Goal: Task Accomplishment & Management: Manage account settings

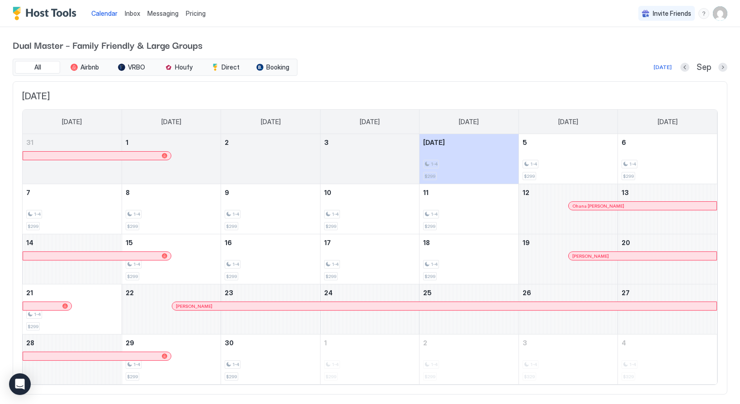
click at [719, 12] on img "User profile" at bounding box center [720, 13] width 14 height 14
click at [458, 54] on div at bounding box center [370, 202] width 740 height 404
click at [721, 16] on img "User profile" at bounding box center [720, 13] width 14 height 14
click at [651, 47] on div "Settings" at bounding box center [669, 51] width 115 height 16
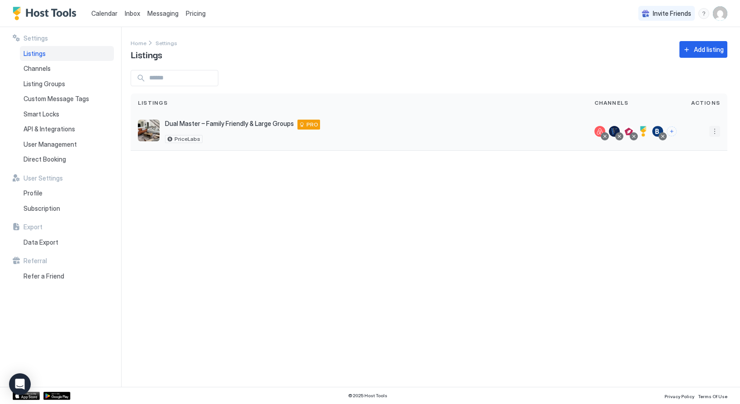
click at [714, 132] on button "More options" at bounding box center [714, 131] width 11 height 11
click at [682, 170] on span "Listing Settings" at bounding box center [694, 173] width 40 height 7
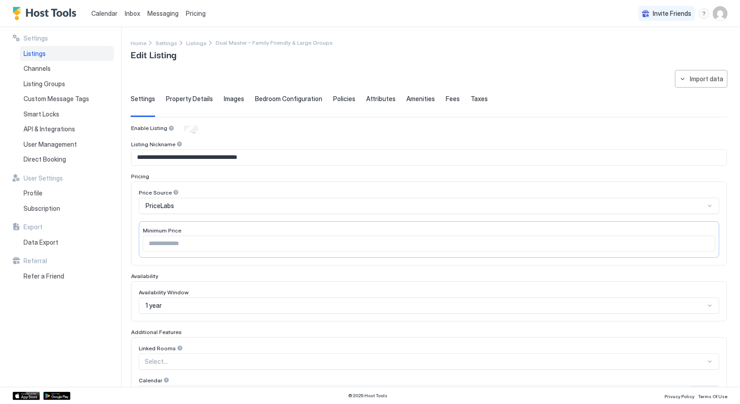
click at [190, 97] on span "Property Details" at bounding box center [189, 99] width 47 height 8
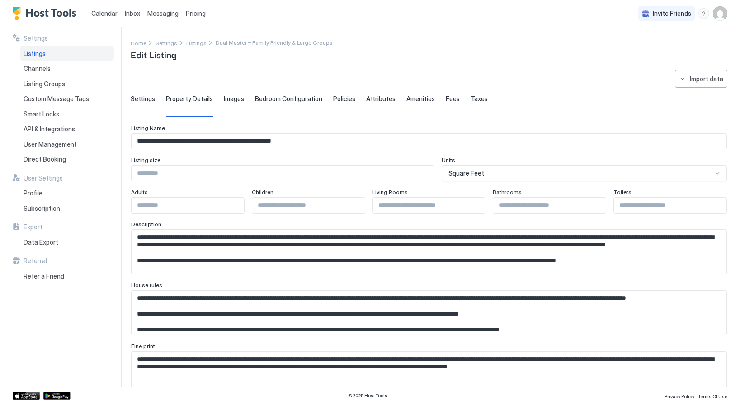
click at [230, 96] on span "Images" at bounding box center [234, 99] width 20 height 8
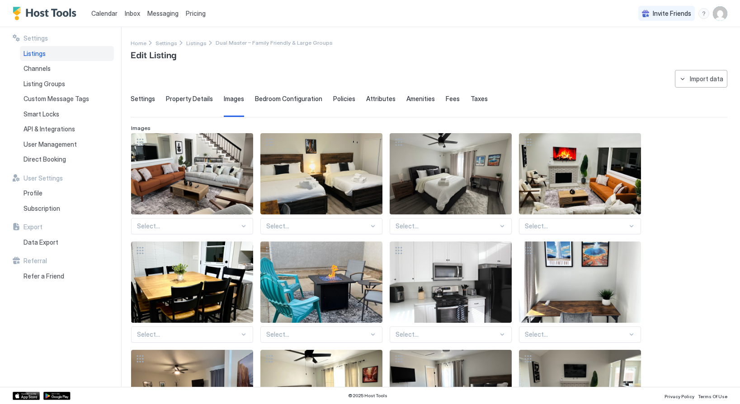
click at [53, 16] on img "Host Tools Logo" at bounding box center [47, 14] width 68 height 14
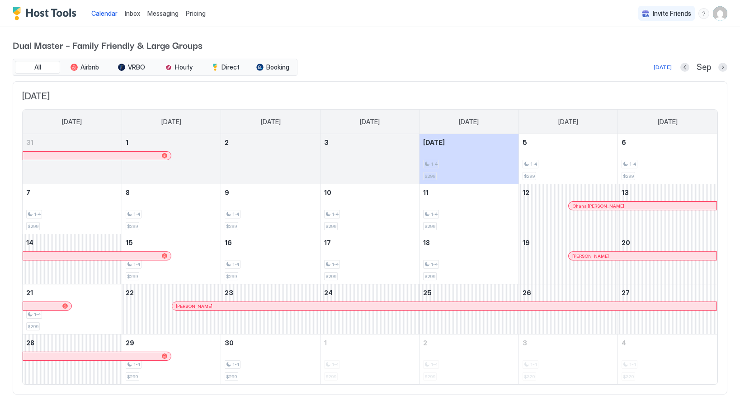
click at [198, 15] on span "Pricing" at bounding box center [196, 13] width 20 height 8
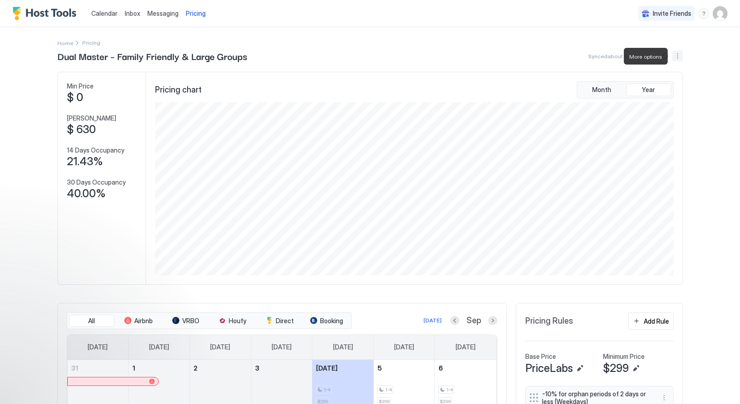
click at [674, 58] on button "More options" at bounding box center [677, 56] width 11 height 11
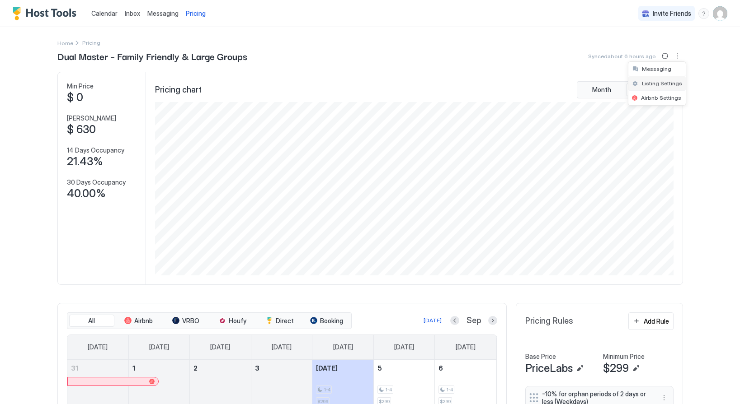
click at [661, 82] on span "Listing Settings" at bounding box center [662, 83] width 40 height 7
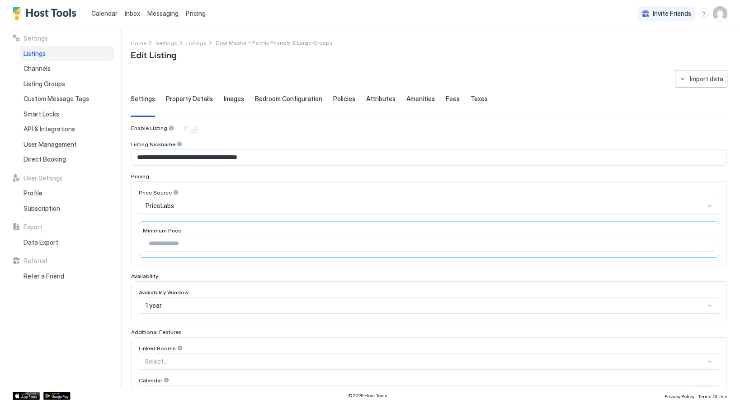
click at [447, 145] on div "Listing Nickname" at bounding box center [429, 145] width 596 height 9
click at [343, 100] on span "Policies" at bounding box center [344, 99] width 22 height 8
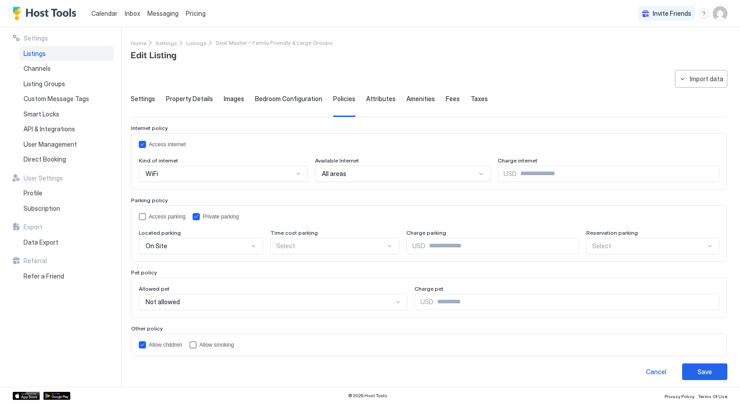
click at [418, 99] on span "Amenities" at bounding box center [420, 99] width 28 height 8
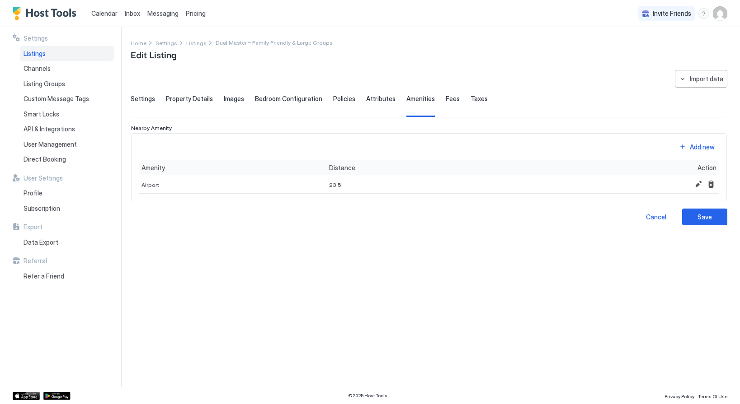
click at [346, 99] on span "Policies" at bounding box center [344, 99] width 22 height 8
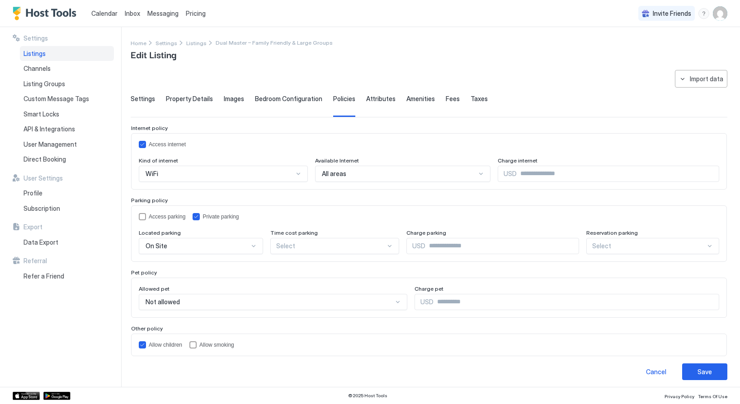
scroll to position [4, 0]
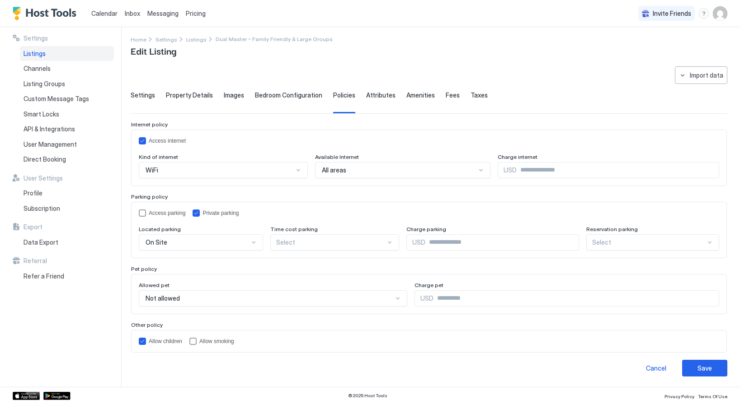
click at [372, 94] on span "Attributes" at bounding box center [380, 95] width 29 height 8
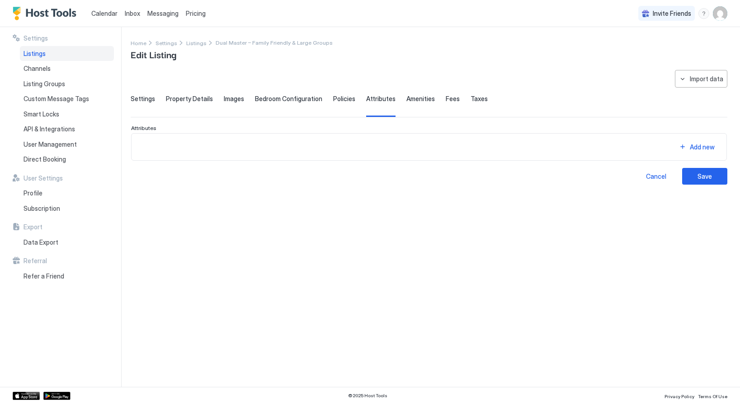
click at [140, 96] on span "Settings" at bounding box center [143, 99] width 24 height 8
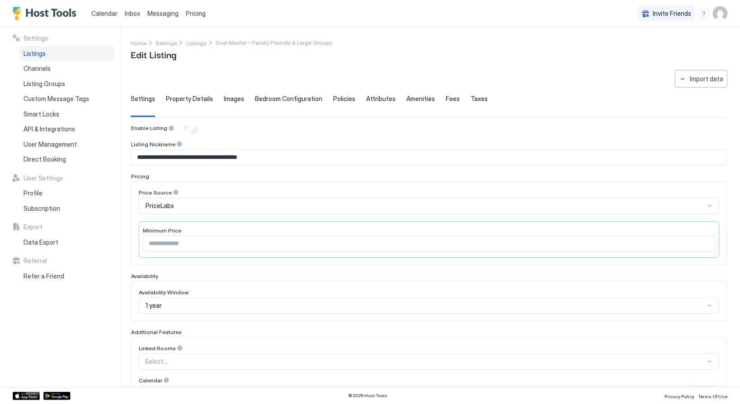
click at [191, 13] on span "Pricing" at bounding box center [196, 13] width 20 height 8
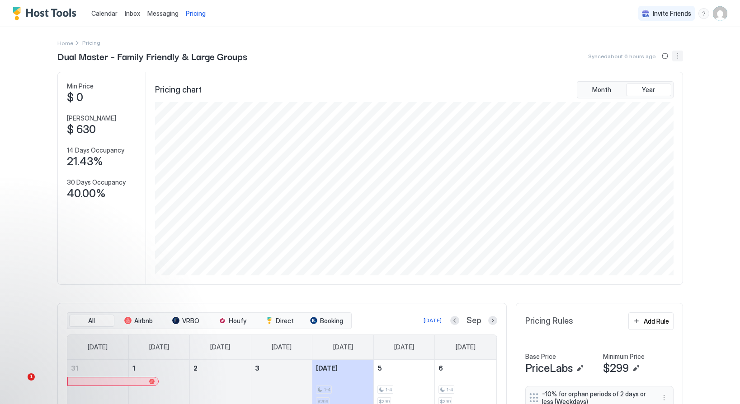
click at [677, 55] on button "More options" at bounding box center [677, 56] width 11 height 11
click at [643, 83] on span "Listing Settings" at bounding box center [662, 83] width 40 height 7
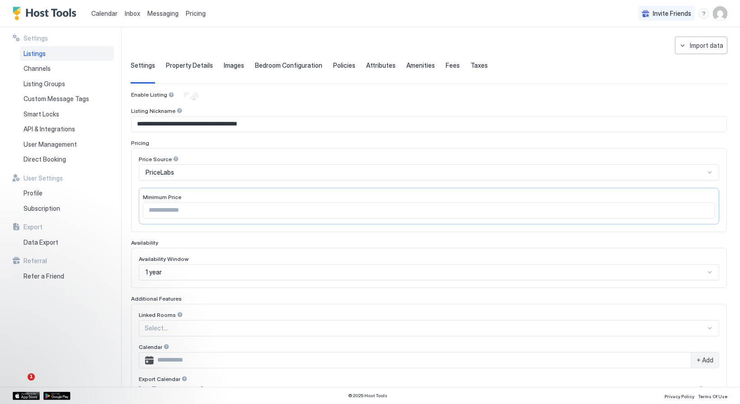
scroll to position [34, 0]
click at [348, 174] on div "PriceLabs" at bounding box center [425, 172] width 559 height 8
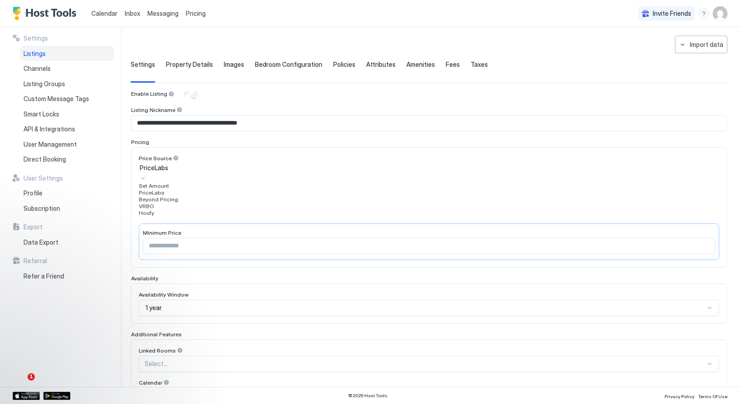
click at [342, 189] on div "Set Amount" at bounding box center [429, 186] width 580 height 7
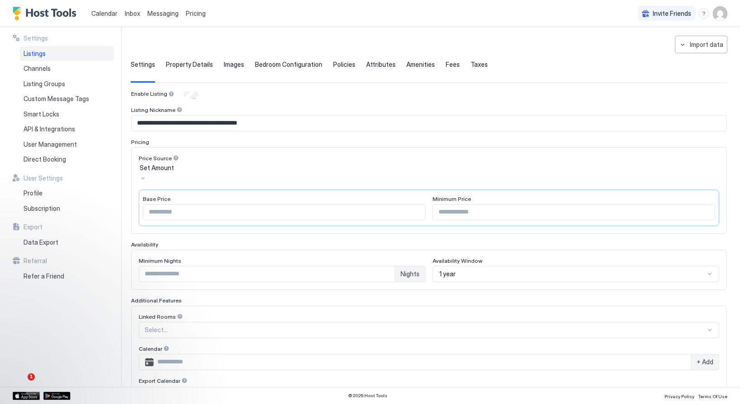
click at [150, 270] on input "*" at bounding box center [266, 274] width 255 height 15
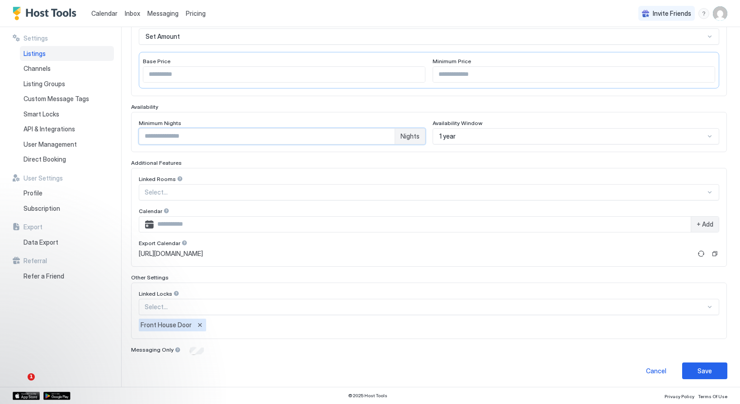
scroll to position [172, 0]
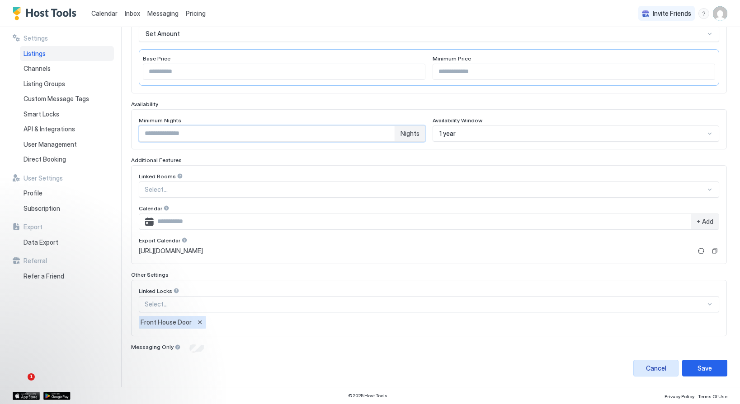
click at [659, 369] on div "Cancel" at bounding box center [656, 368] width 20 height 9
